Goal: Check status: Check status

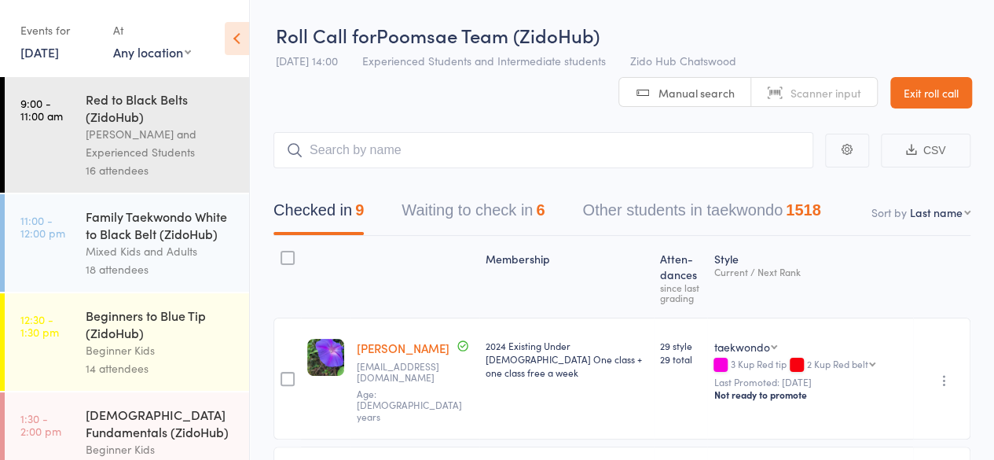
click at [538, 108] on header "Roll Call for Poomsae Team (ZidoHub) 17 Aug 14:00 Experienced Students and Inte…" at bounding box center [622, 54] width 744 height 108
click at [502, 104] on header "Roll Call for Poomsae Team (ZidoHub) 17 Aug 14:00 Experienced Students and Inte…" at bounding box center [622, 54] width 744 height 108
click at [504, 106] on header "Roll Call for Poomsae Team (ZidoHub) 17 Aug 14:00 Experienced Students and Inte…" at bounding box center [622, 54] width 744 height 108
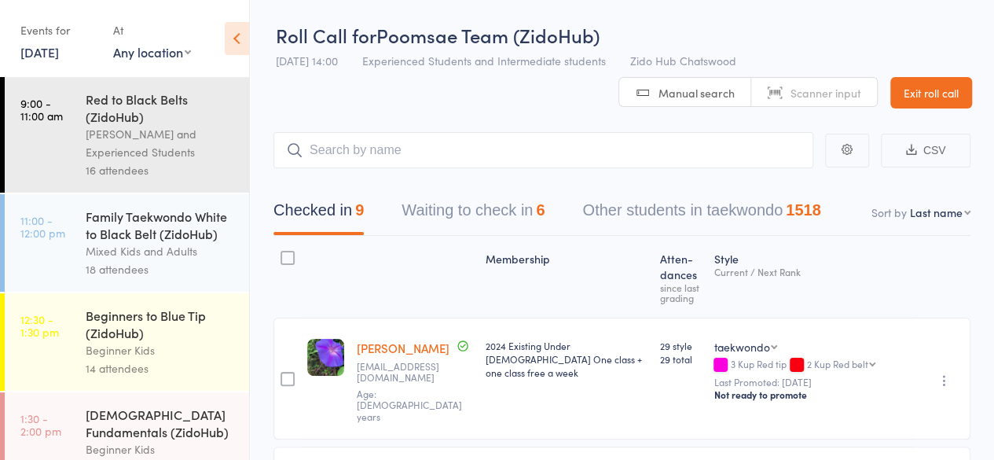
click at [504, 106] on header "Roll Call for Poomsae Team (ZidoHub) 17 Aug 14:00 Experienced Students and Inte…" at bounding box center [622, 54] width 744 height 108
click at [485, 105] on header "Roll Call for Poomsae Team (ZidoHub) 17 Aug 14:00 Experienced Students and Inte…" at bounding box center [622, 54] width 744 height 108
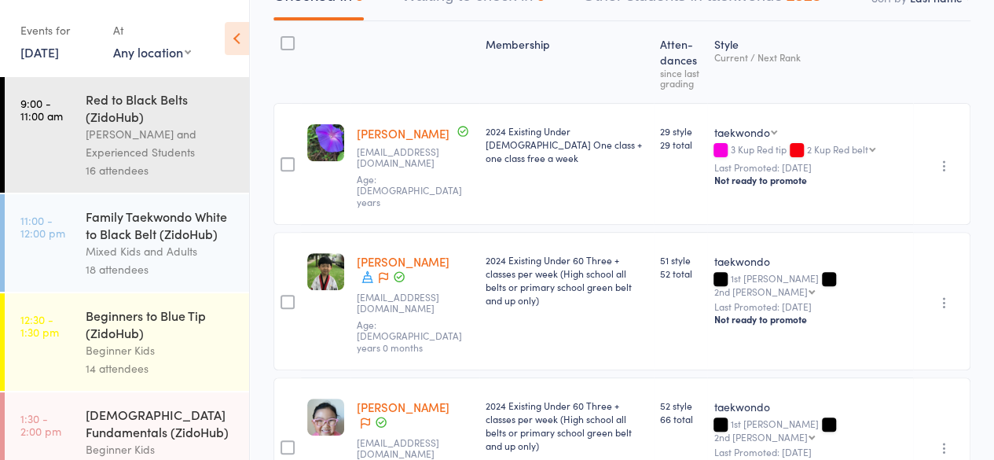
scroll to position [31, 0]
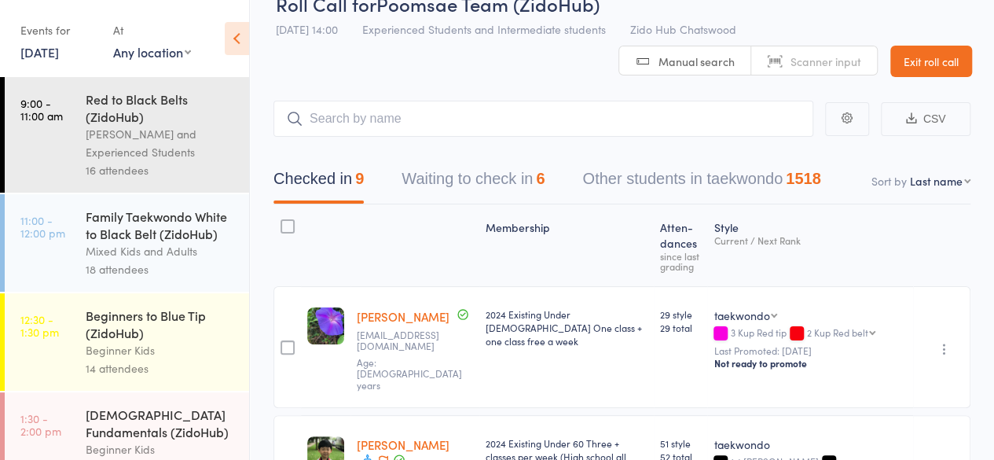
click at [135, 345] on div "Beginner Kids" at bounding box center [161, 350] width 150 height 18
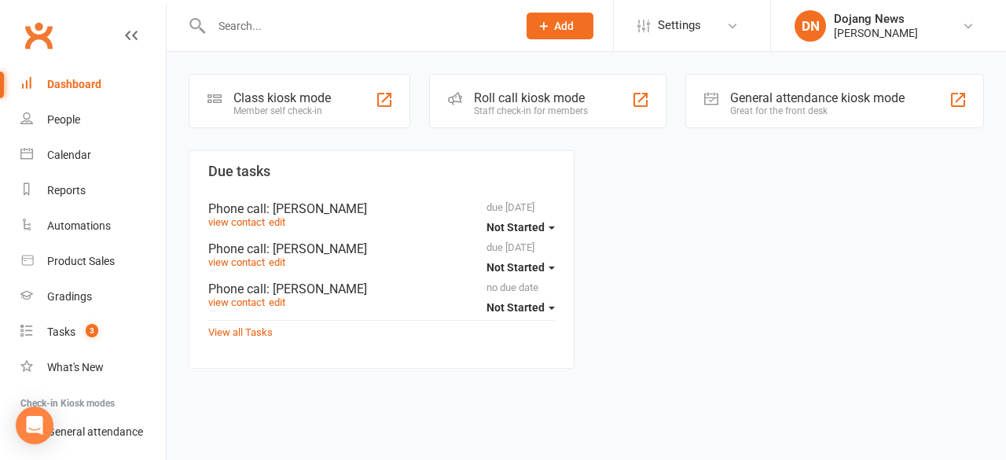
click at [518, 97] on div "Roll call kiosk mode" at bounding box center [531, 97] width 114 height 15
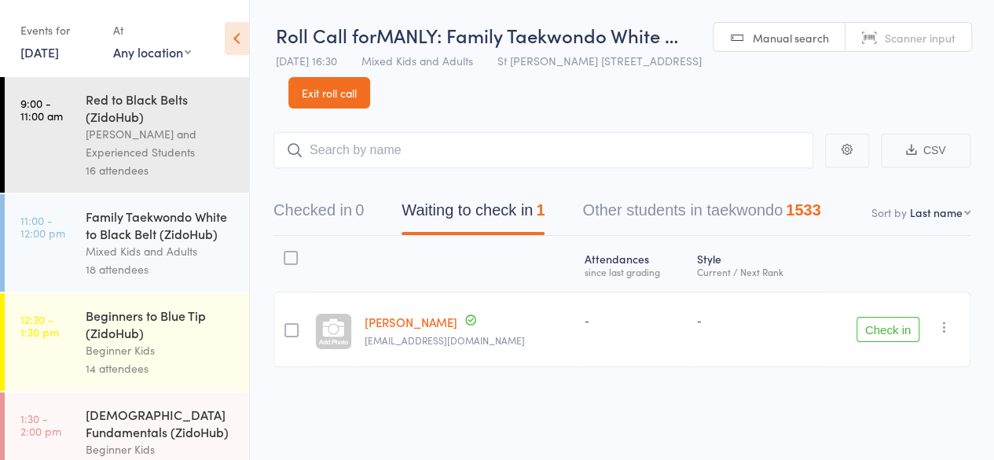
click at [154, 251] on div "Mixed Kids and Adults" at bounding box center [161, 251] width 150 height 18
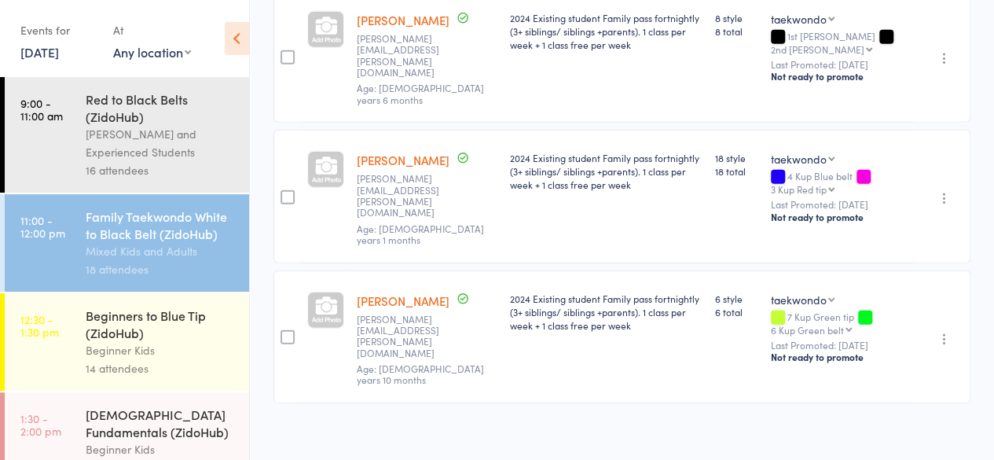
scroll to position [2174, 0]
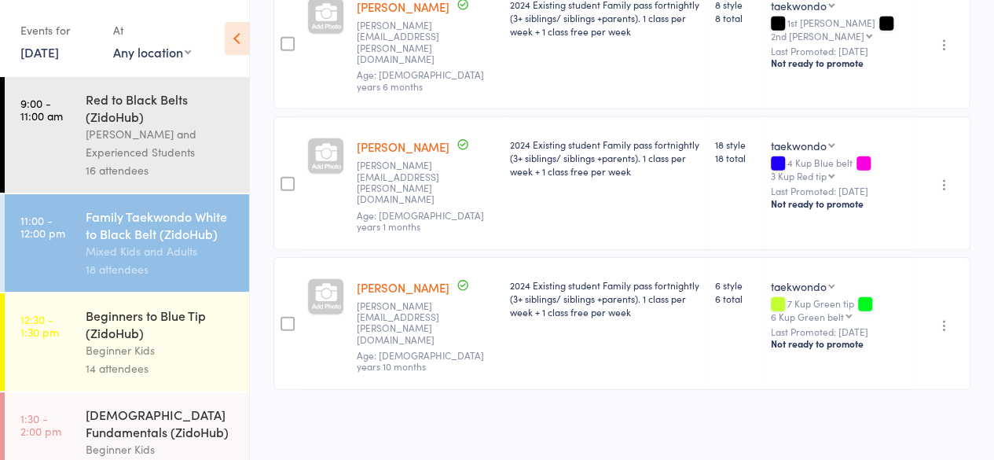
click at [69, 362] on link "12:30 - 1:30 pm Beginners to Blue Tip (ZidoHub) Beginner Kids 14 attendees" at bounding box center [127, 341] width 244 height 97
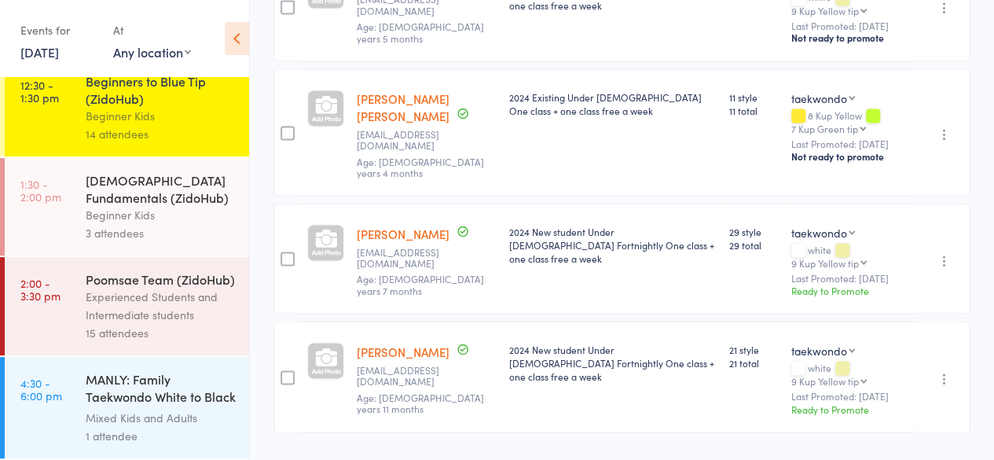
scroll to position [259, 0]
click at [203, 339] on div "15 attendees" at bounding box center [161, 333] width 150 height 18
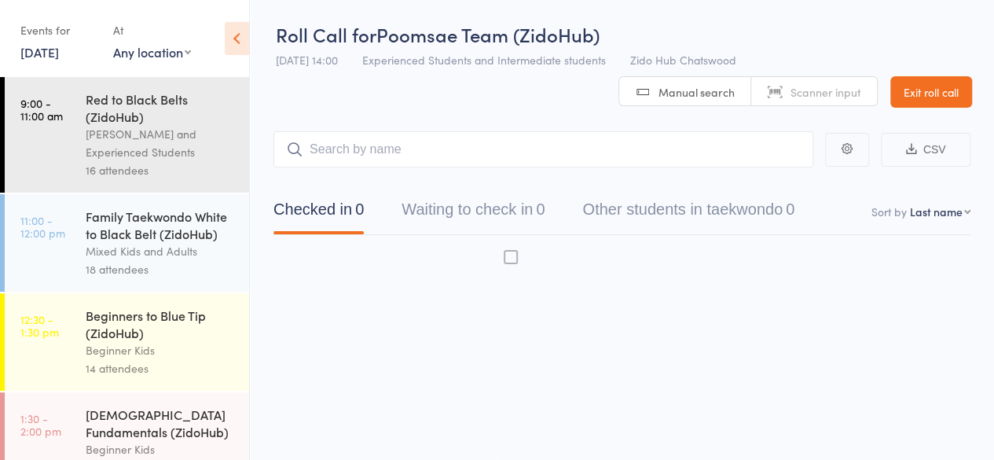
scroll to position [1, 0]
click at [203, 339] on div "Beginners to Blue Tip (ZidoHub)" at bounding box center [161, 324] width 150 height 35
